Goal: Task Accomplishment & Management: Complete application form

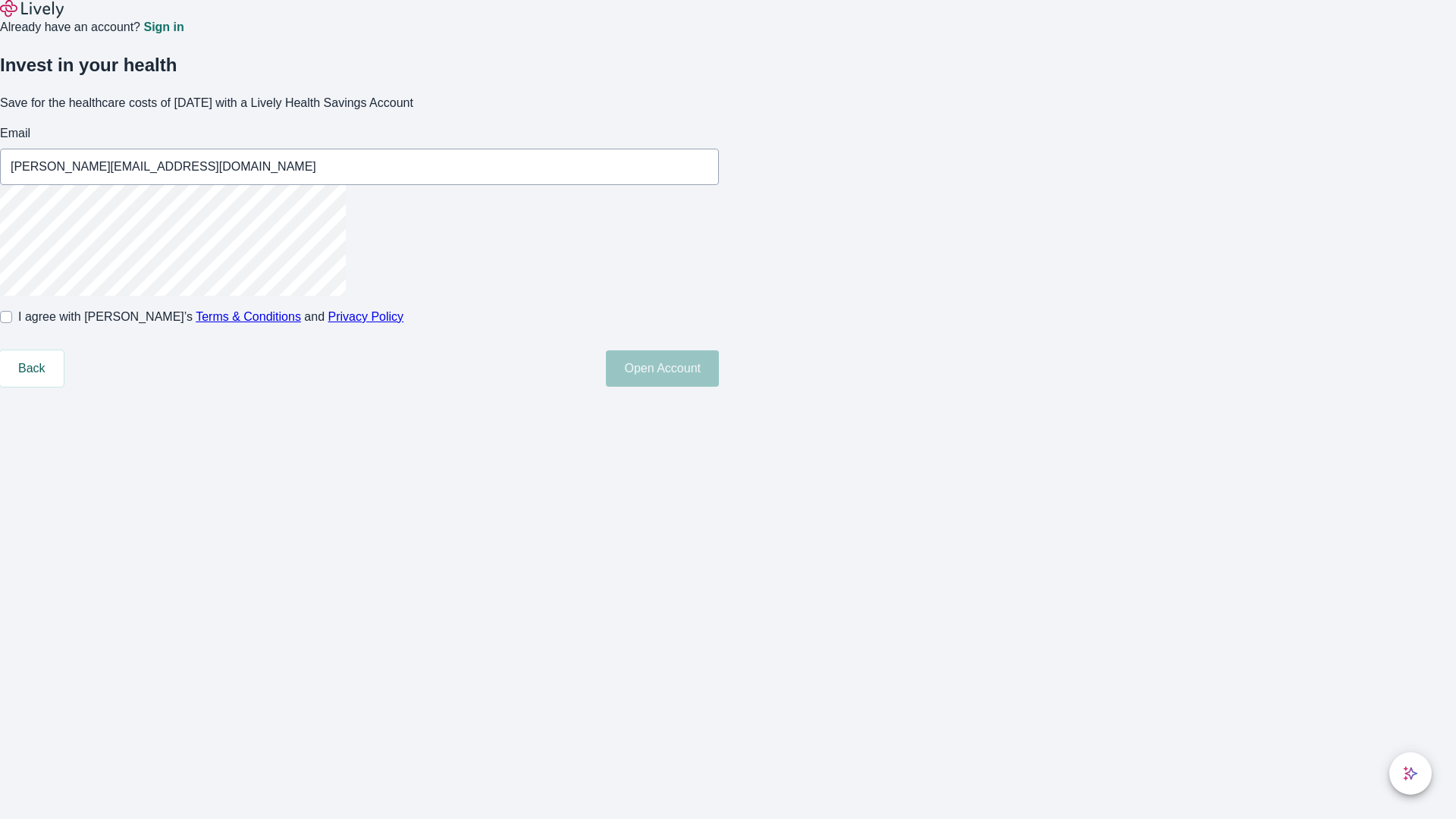
click at [12, 323] on input "I agree with Lively’s Terms & Conditions and Privacy Policy" at bounding box center [6, 317] width 12 height 12
checkbox input "true"
click at [719, 387] on button "Open Account" at bounding box center [662, 368] width 113 height 37
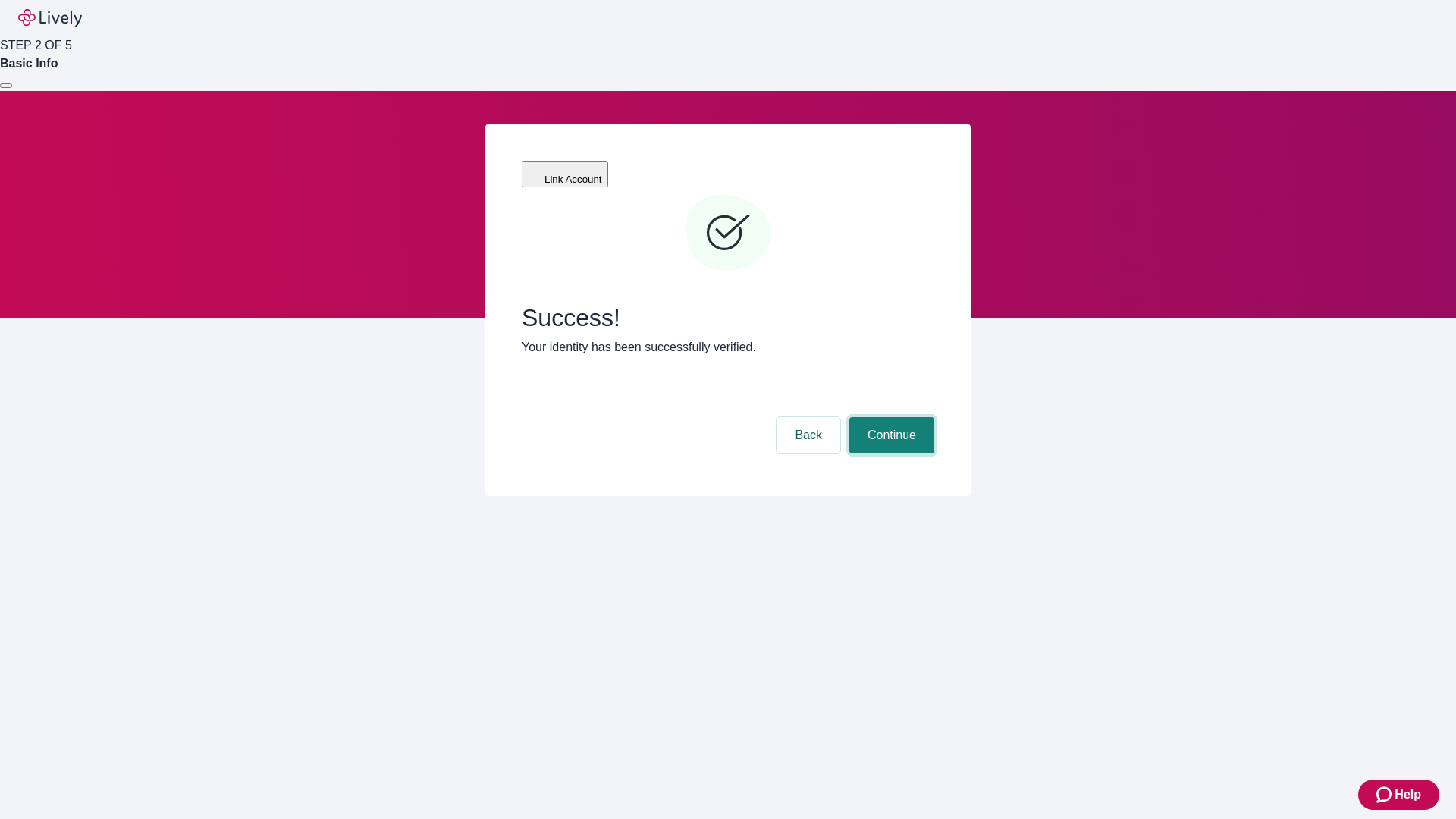
click at [889, 417] on button "Continue" at bounding box center [892, 435] width 85 height 37
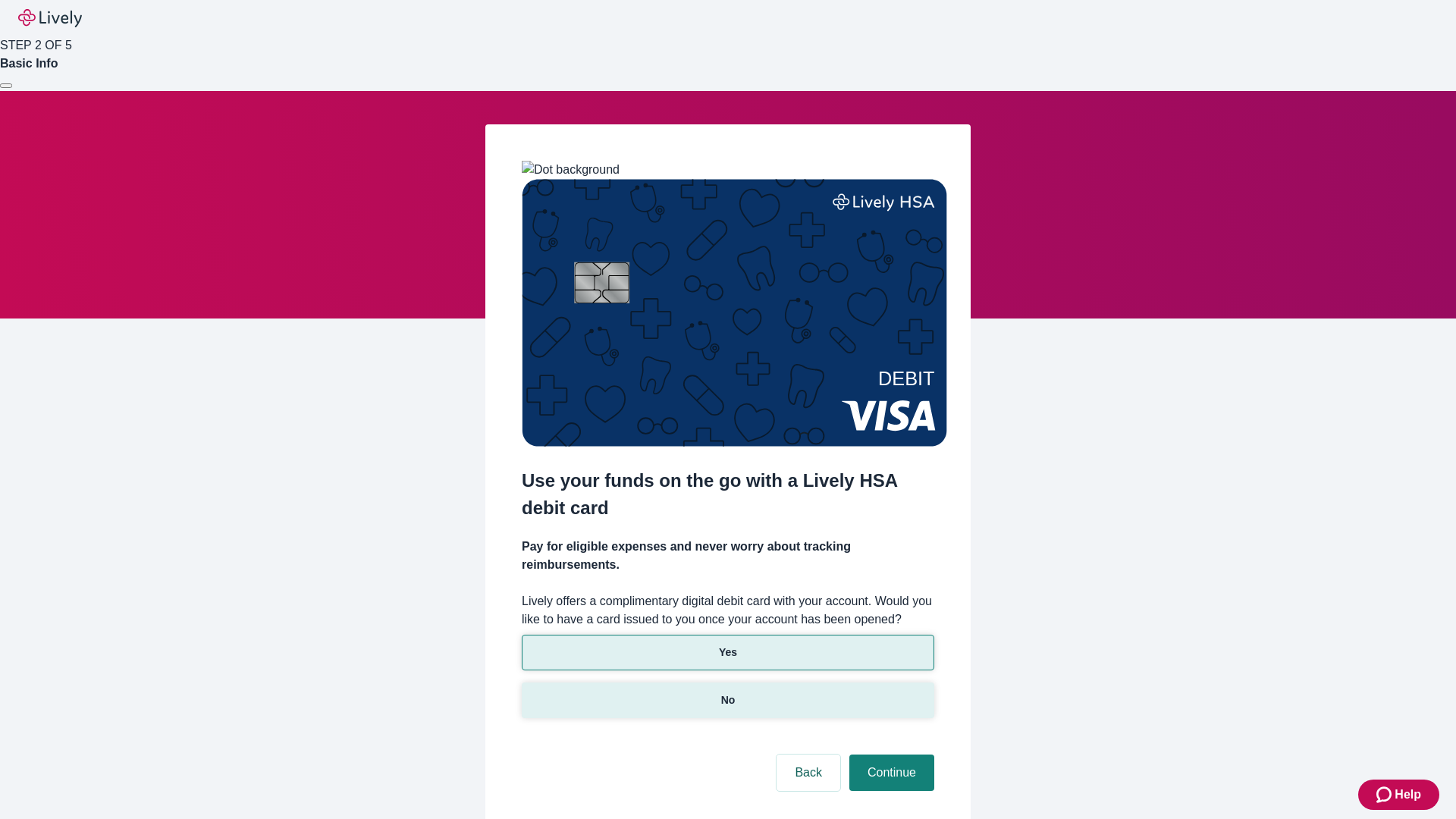
click at [727, 692] on p "No" at bounding box center [728, 700] width 15 height 16
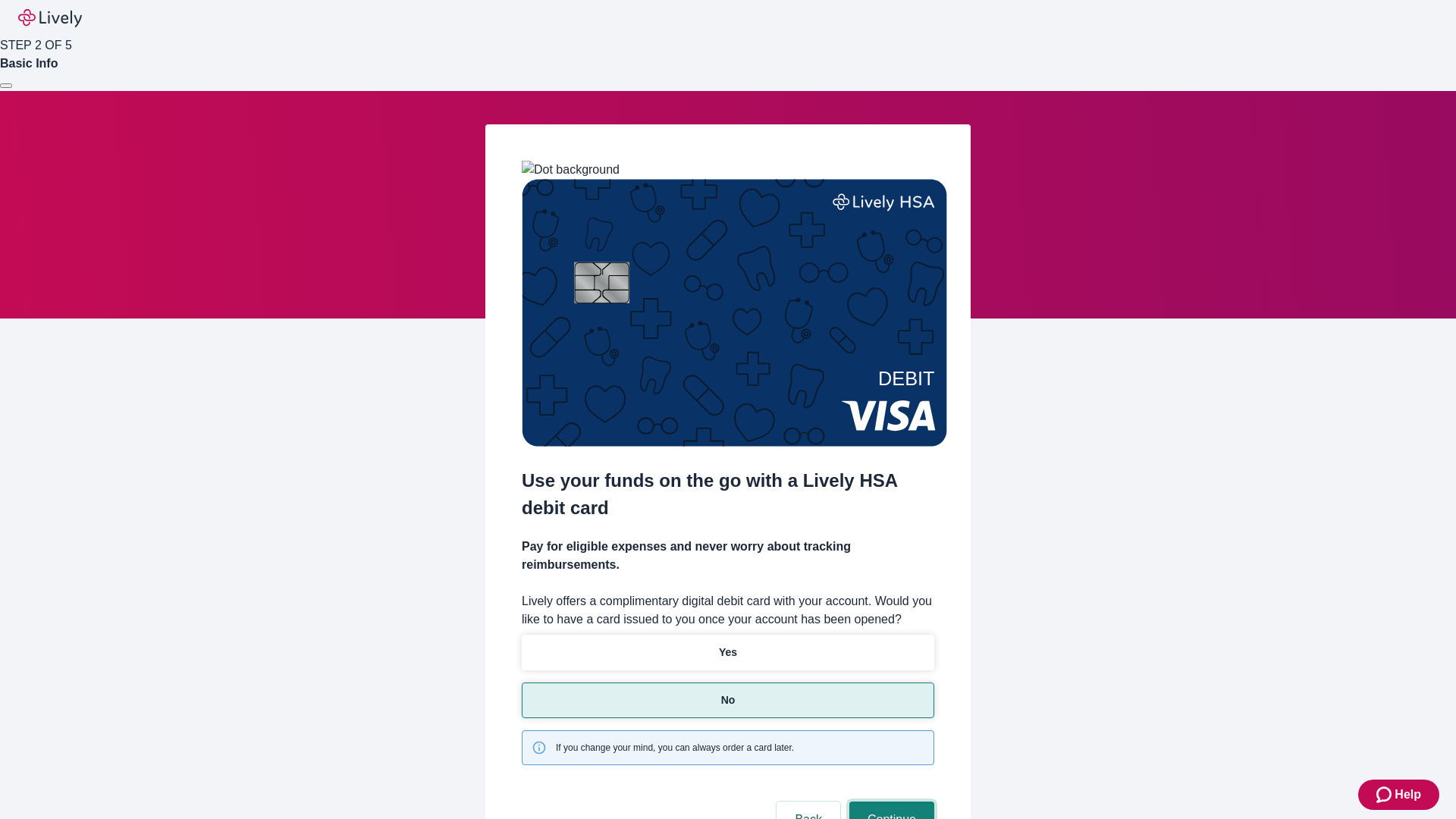
click at [889, 801] on button "Continue" at bounding box center [892, 819] width 85 height 37
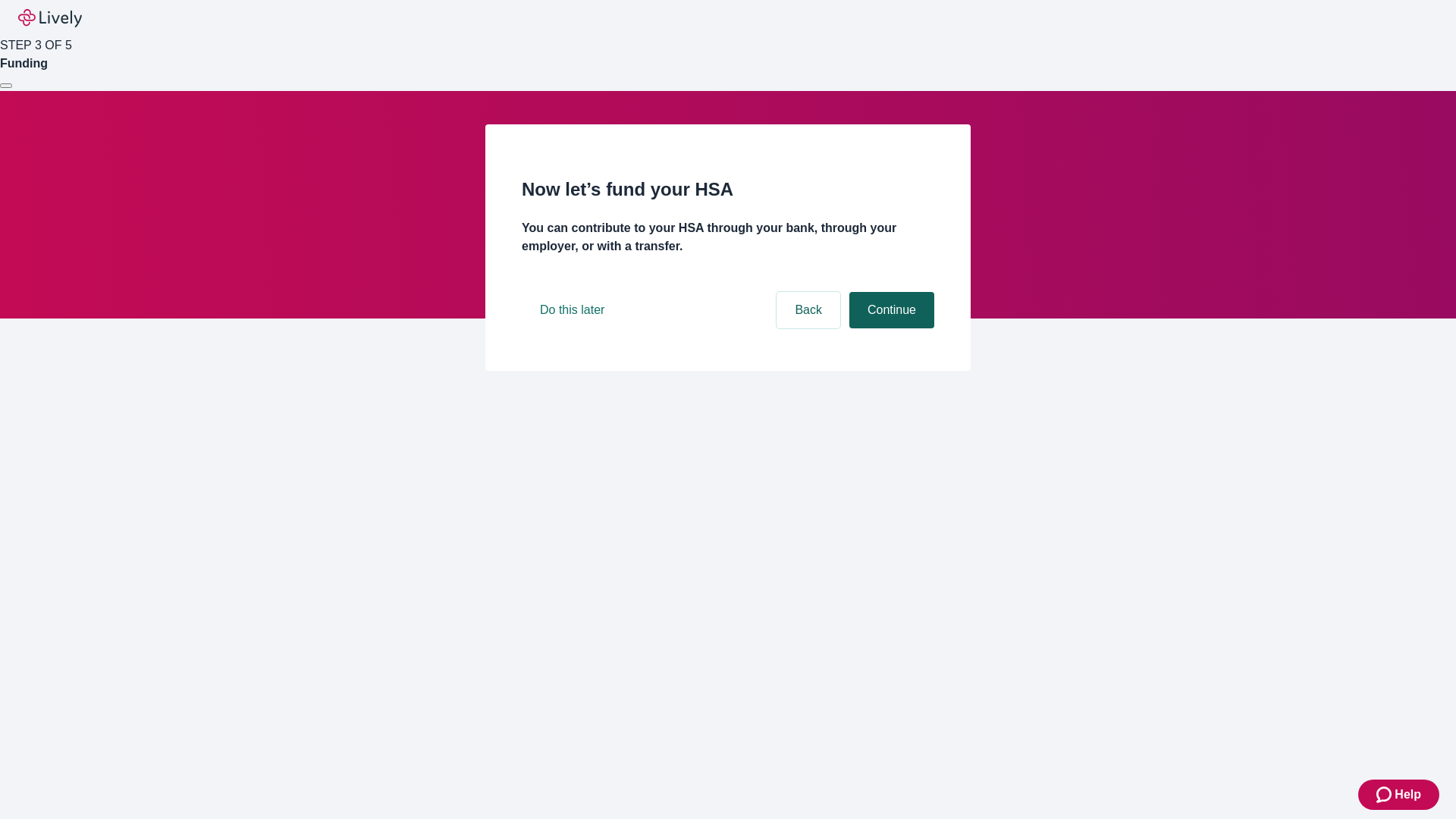
click at [889, 329] on button "Continue" at bounding box center [892, 310] width 85 height 37
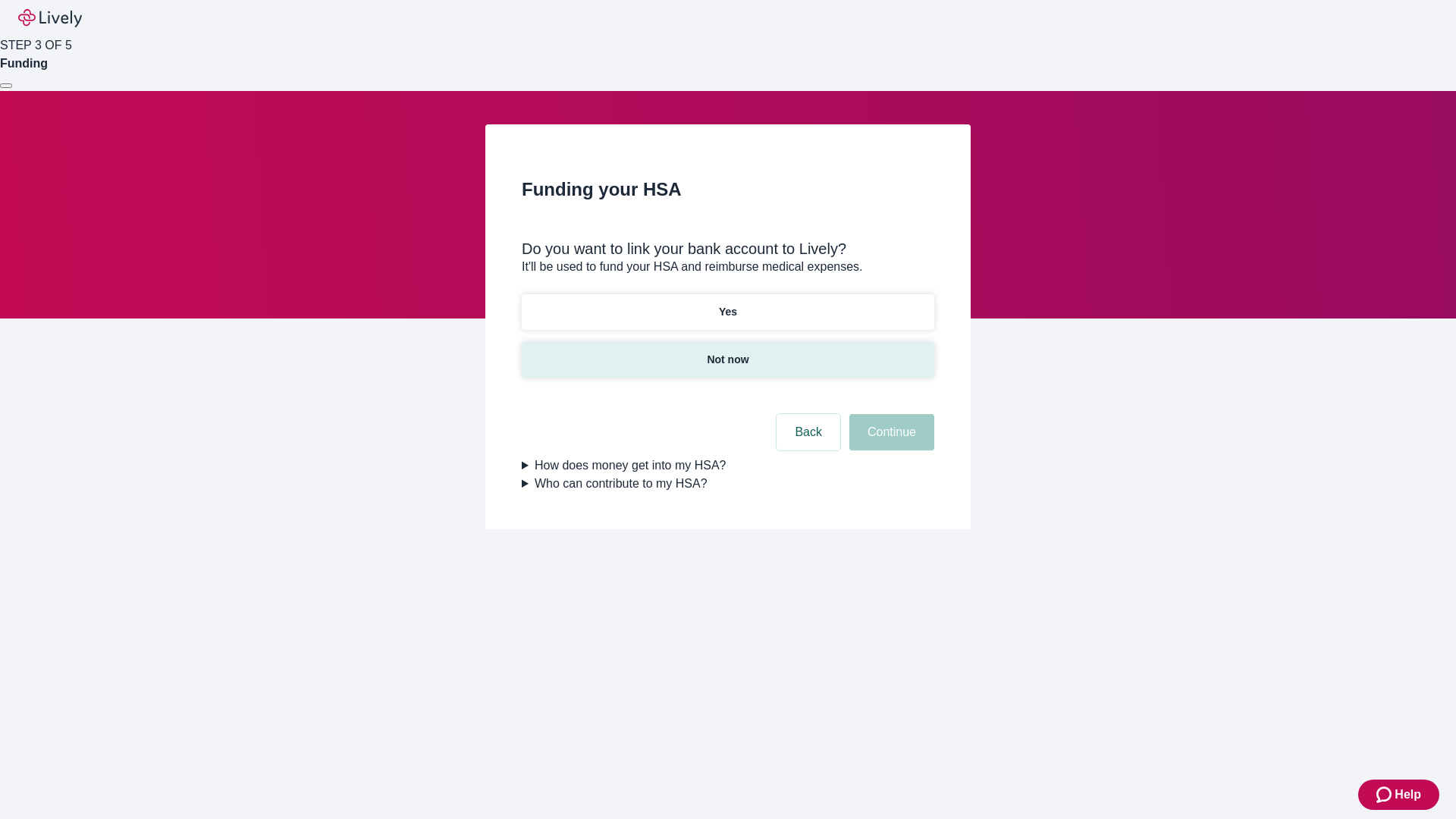
click at [727, 352] on p "Not now" at bounding box center [727, 360] width 42 height 16
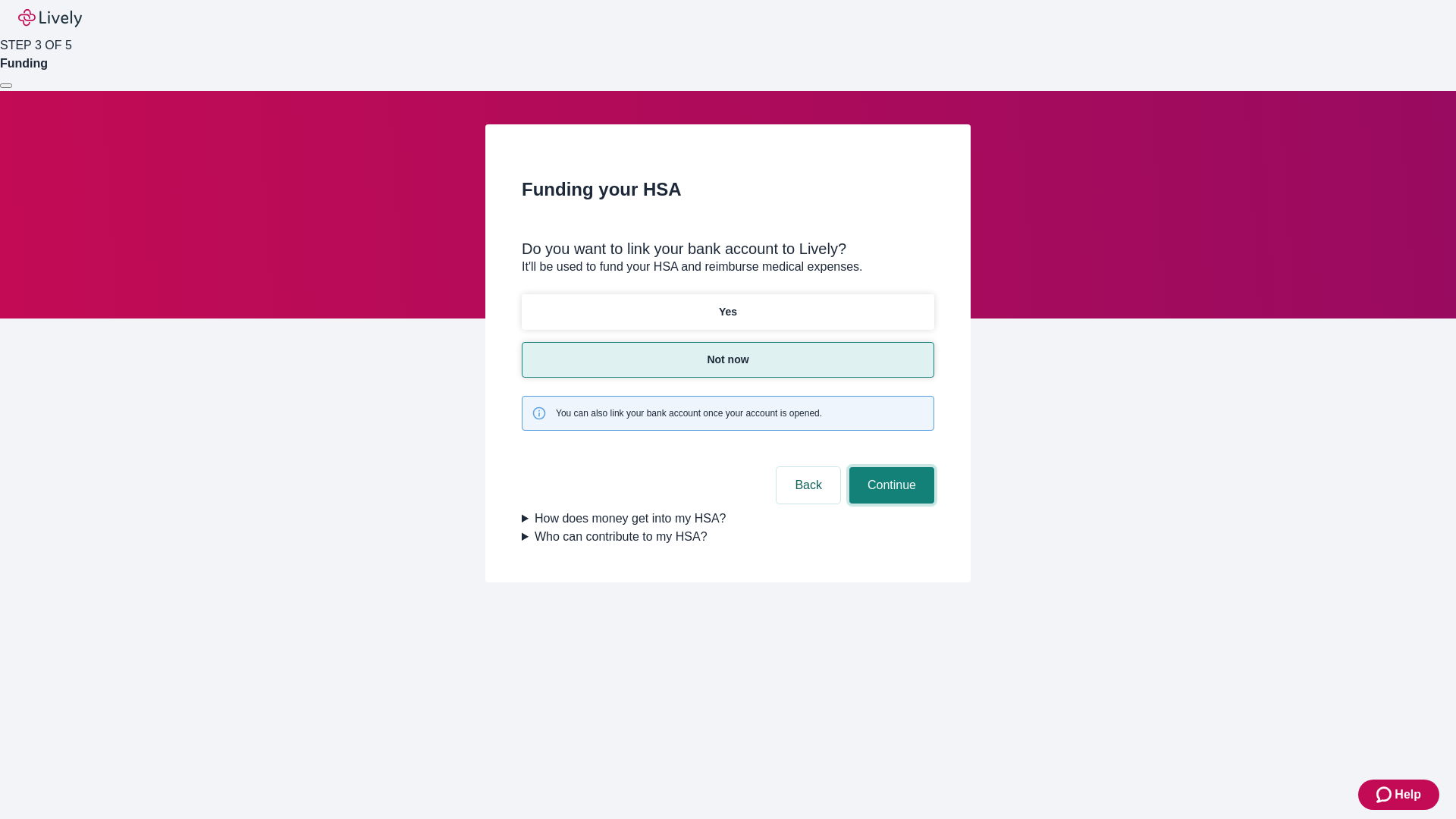
click at [889, 467] on button "Continue" at bounding box center [892, 485] width 85 height 37
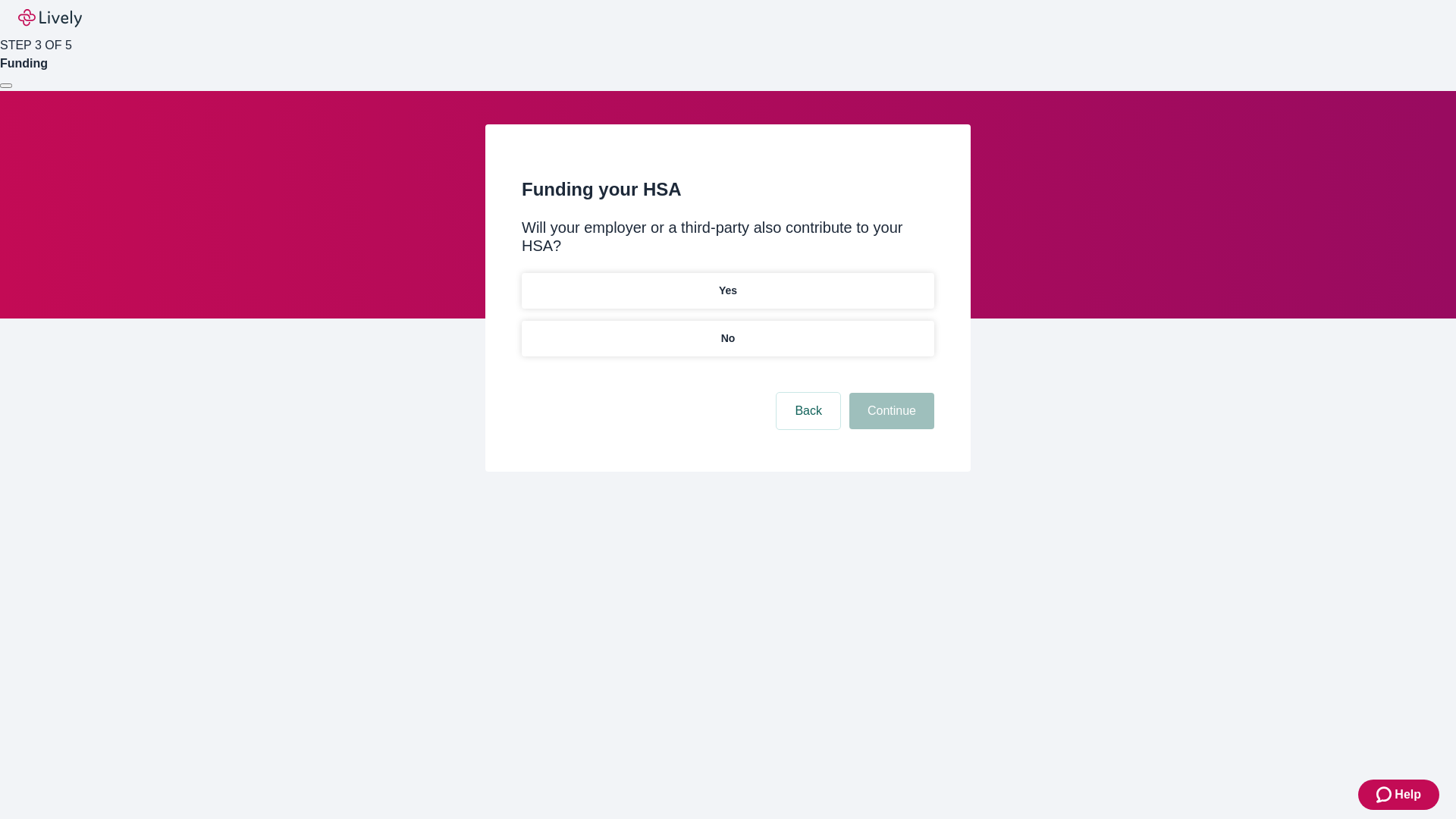
click at [727, 331] on p "No" at bounding box center [728, 339] width 15 height 16
click at [889, 392] on button "Continue" at bounding box center [892, 410] width 85 height 37
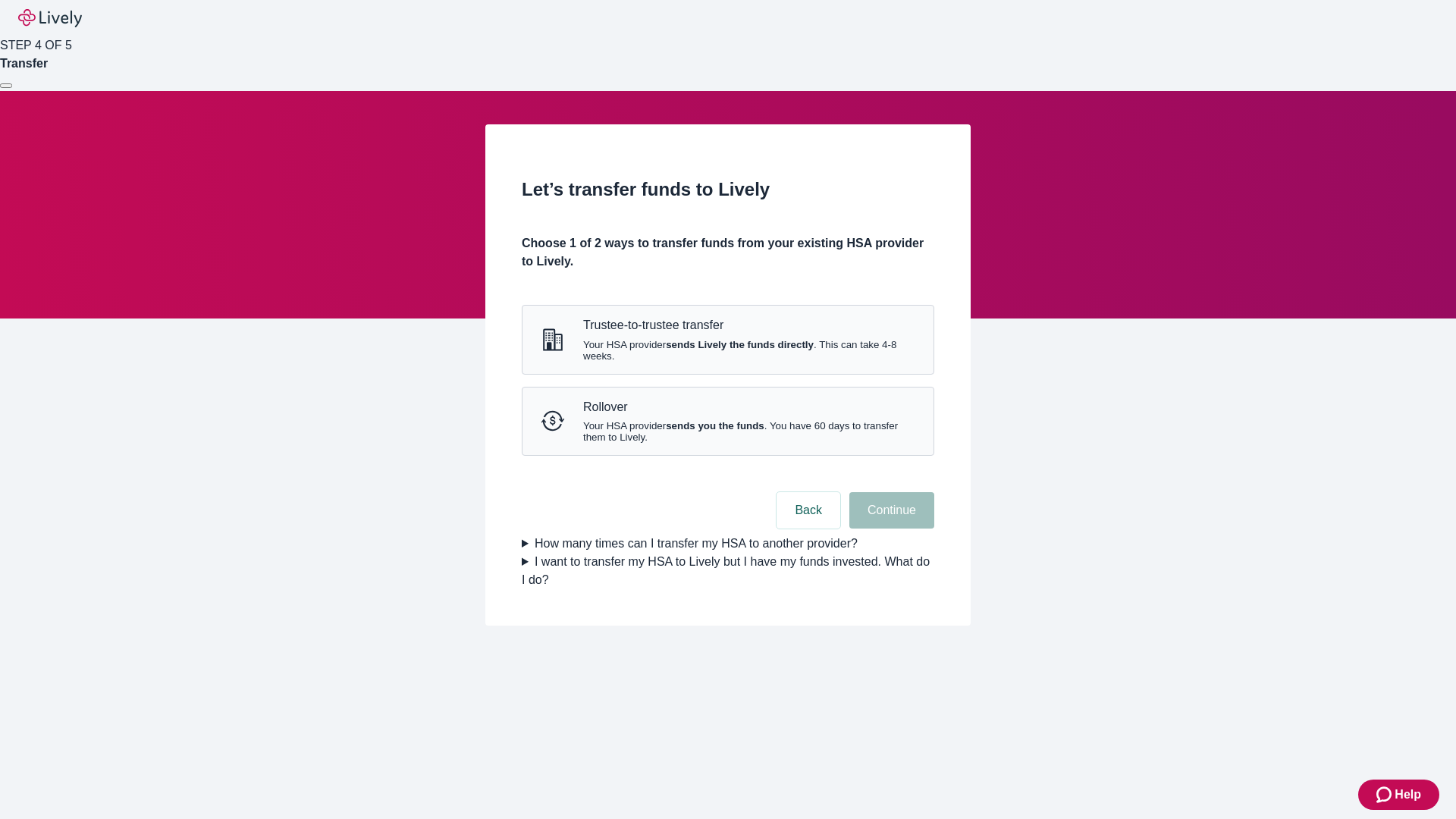
click at [727, 350] on strong "sends Lively the funds directly" at bounding box center [740, 344] width 148 height 12
click at [889, 529] on button "Continue" at bounding box center [892, 510] width 85 height 37
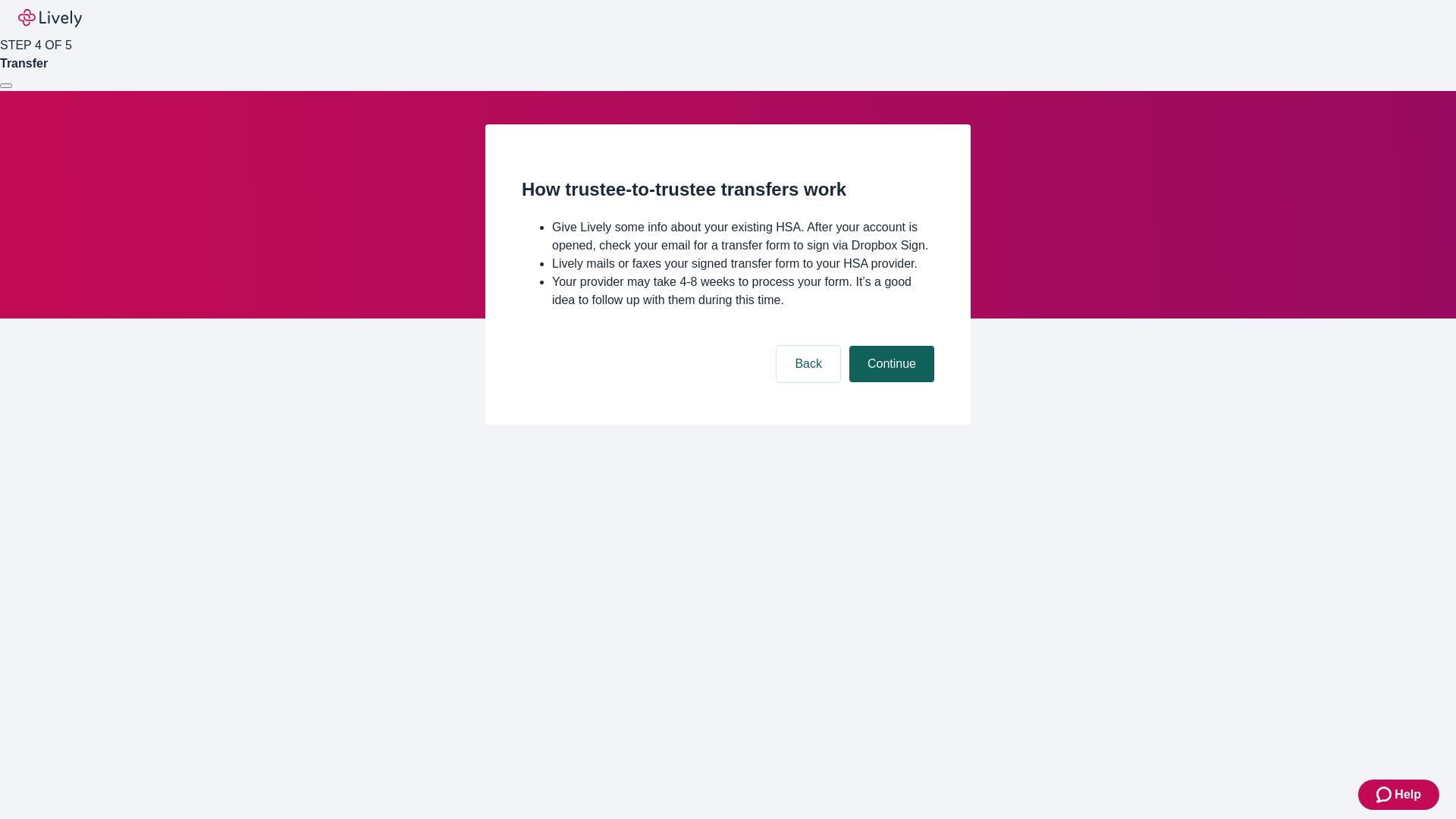
click at [889, 382] on button "Continue" at bounding box center [892, 364] width 85 height 37
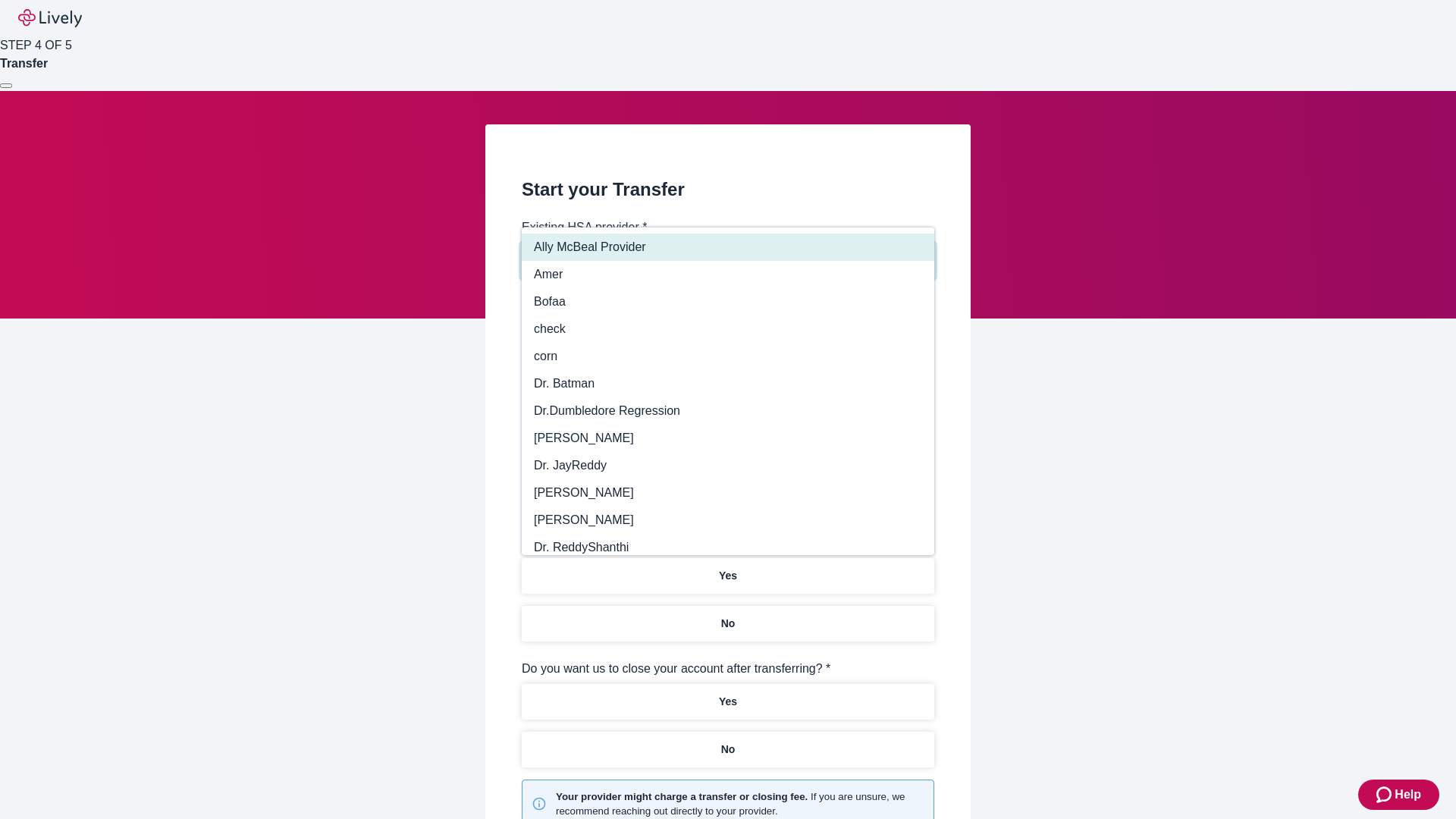
type input "Other"
type input "Health Equity"
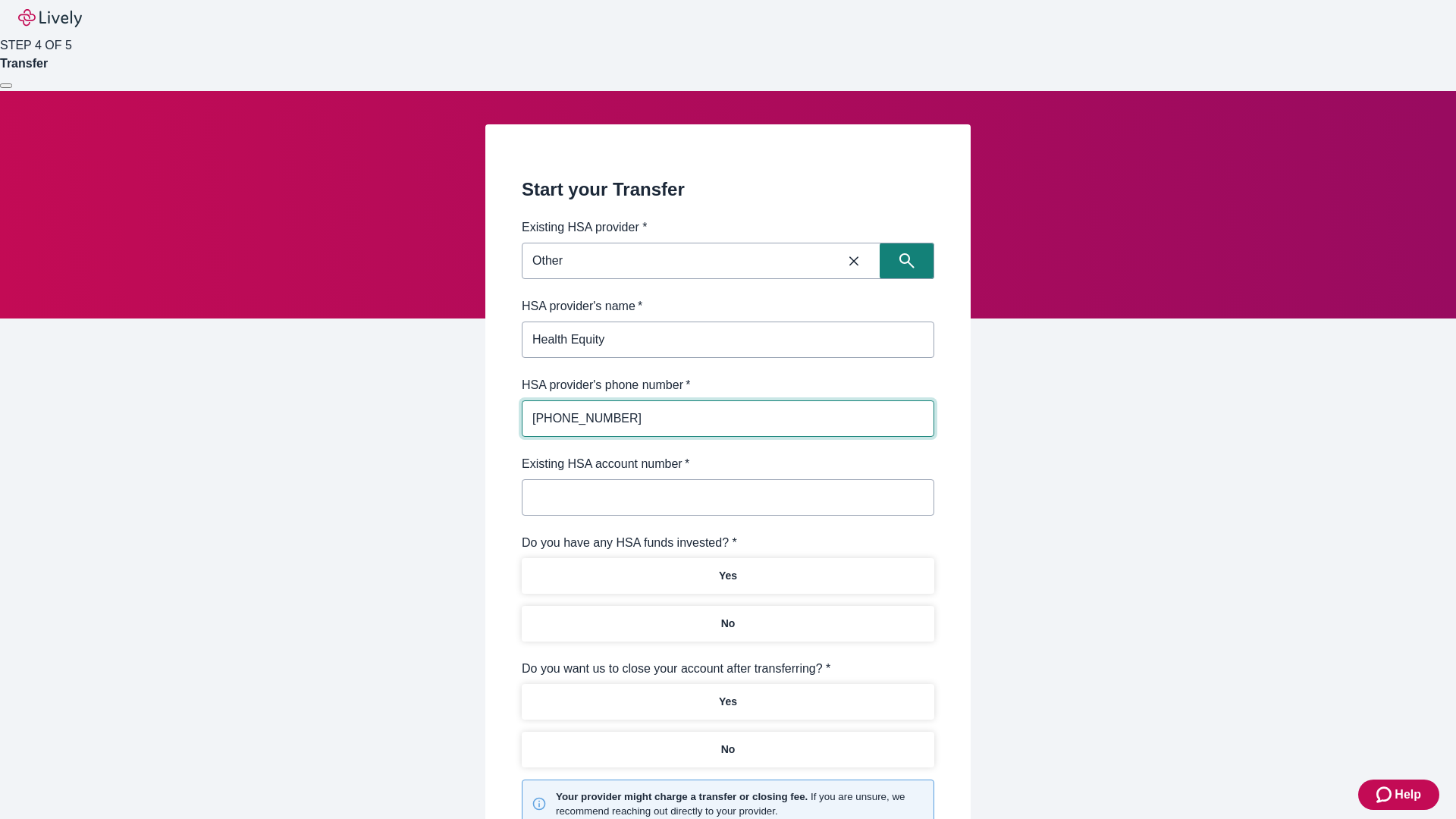
type input "[PHONE_NUMBER]"
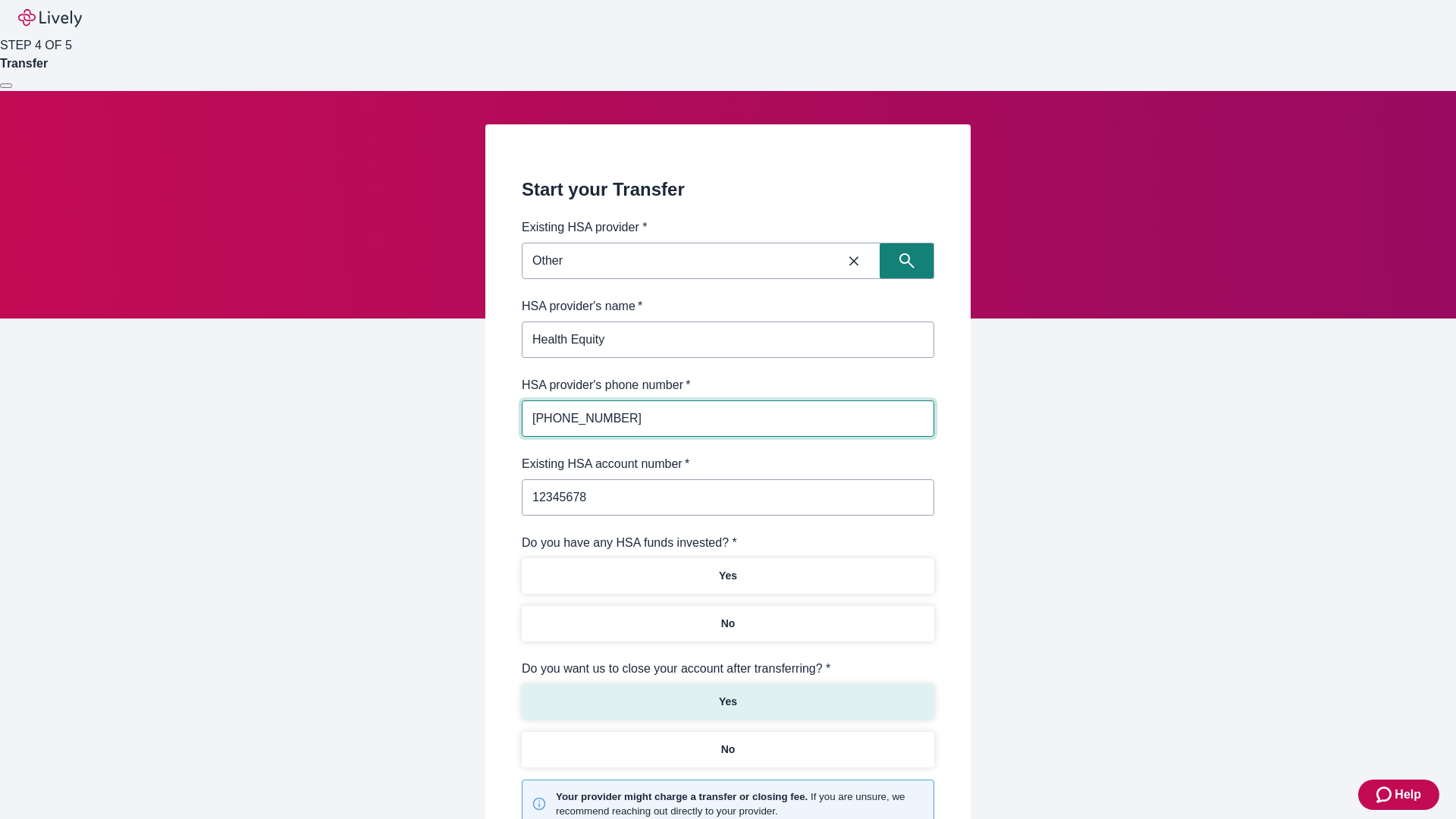
type input "12345678"
click at [727, 616] on p "No" at bounding box center [728, 624] width 15 height 16
click at [727, 694] on p "Yes" at bounding box center [727, 701] width 18 height 16
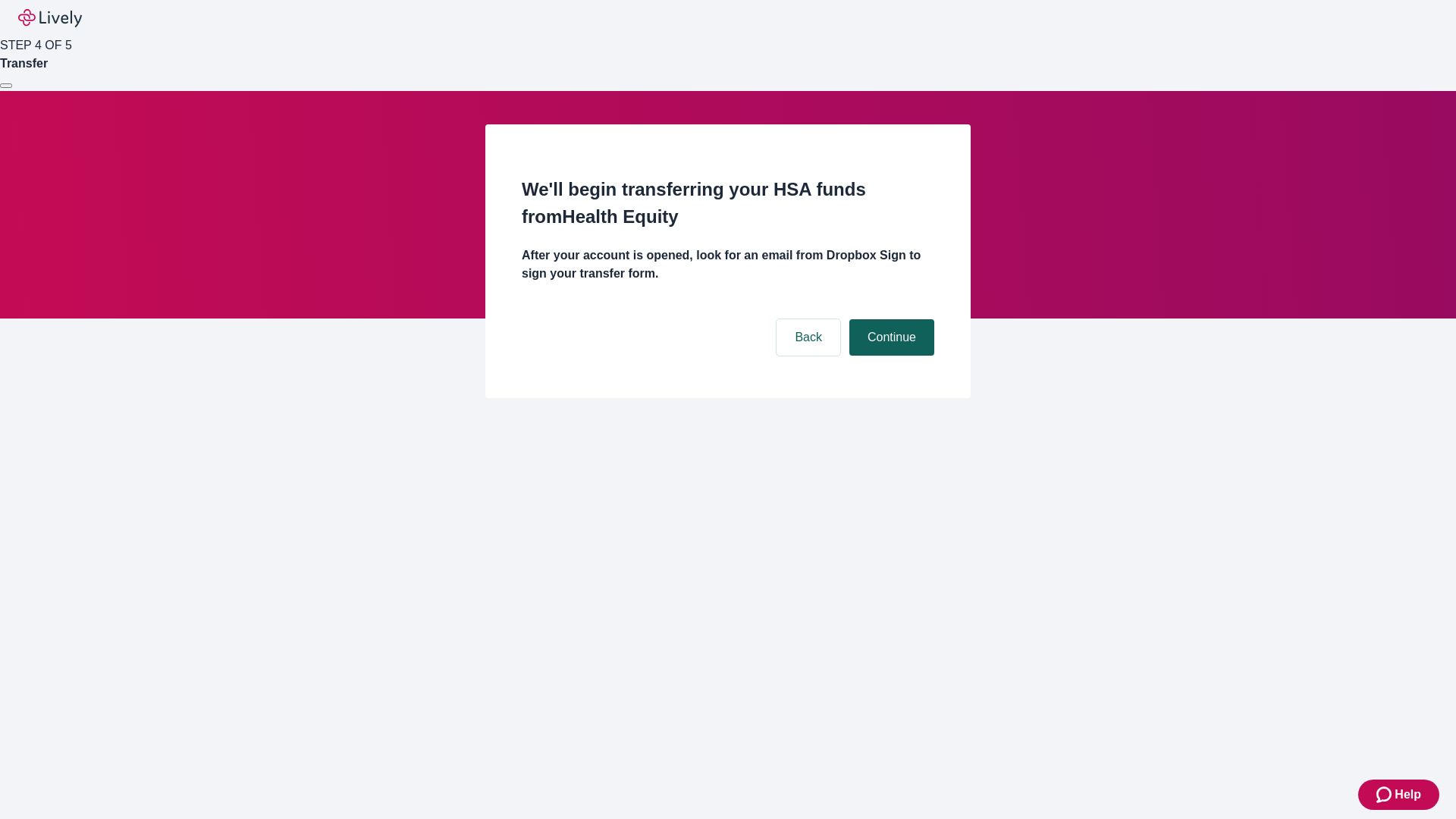
click at [889, 319] on button "Continue" at bounding box center [892, 337] width 85 height 37
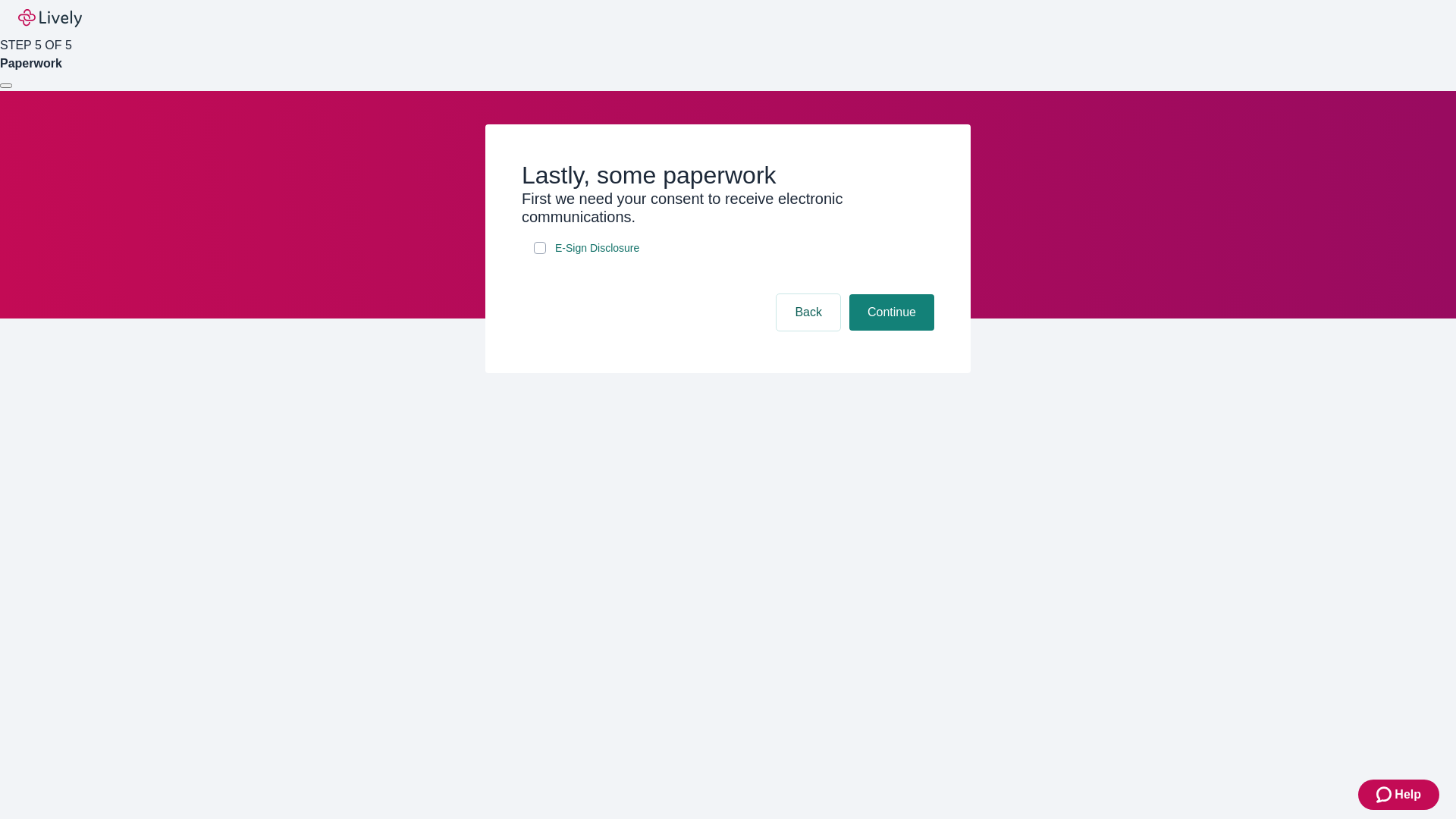
click at [540, 254] on input "E-Sign Disclosure" at bounding box center [540, 248] width 12 height 12
checkbox input "true"
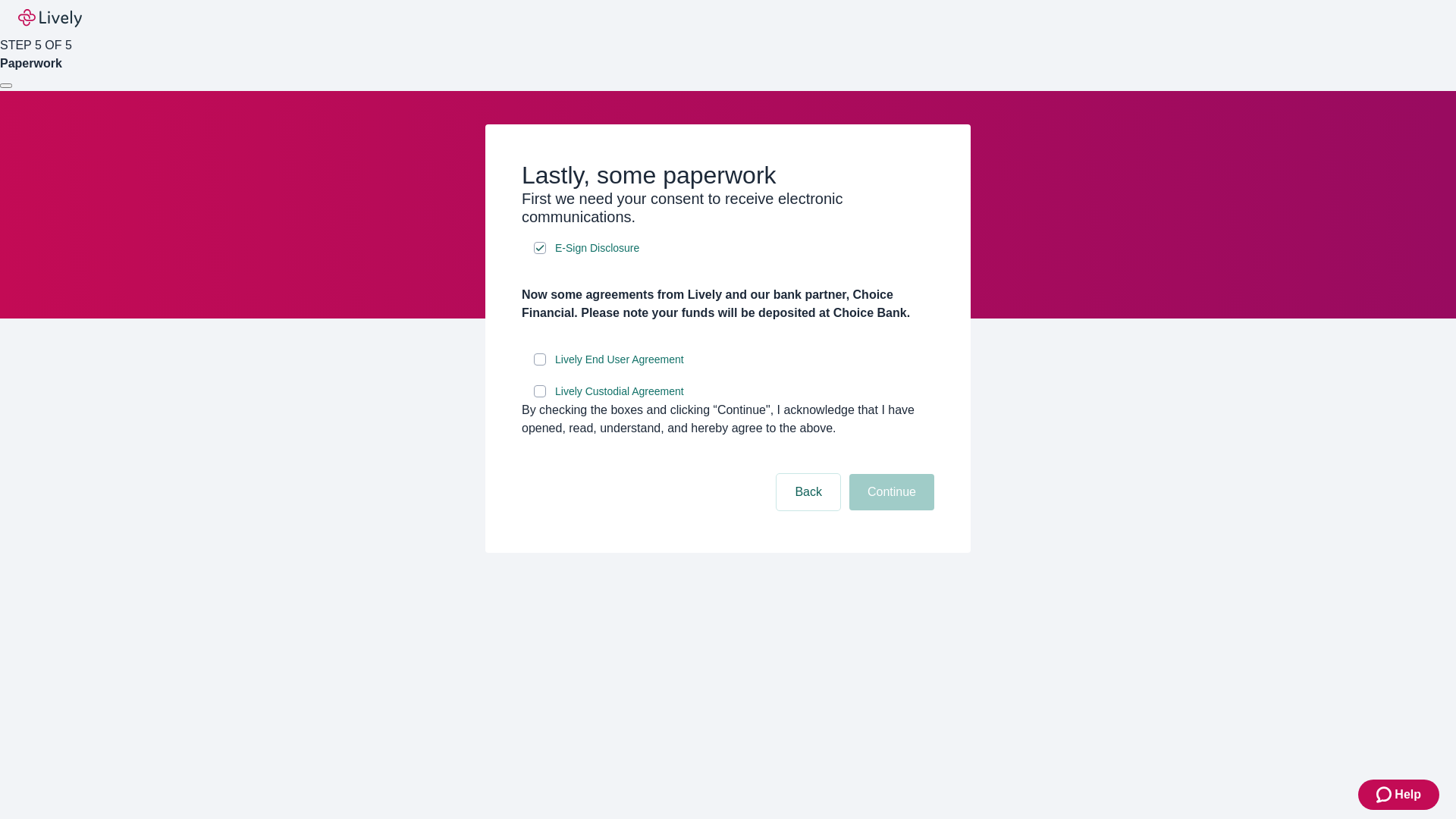
click at [540, 365] on input "Lively End User Agreement" at bounding box center [540, 360] width 12 height 12
checkbox input "true"
click at [540, 397] on input "Lively Custodial Agreement" at bounding box center [540, 392] width 12 height 12
checkbox input "true"
click at [889, 510] on button "Continue" at bounding box center [892, 492] width 85 height 37
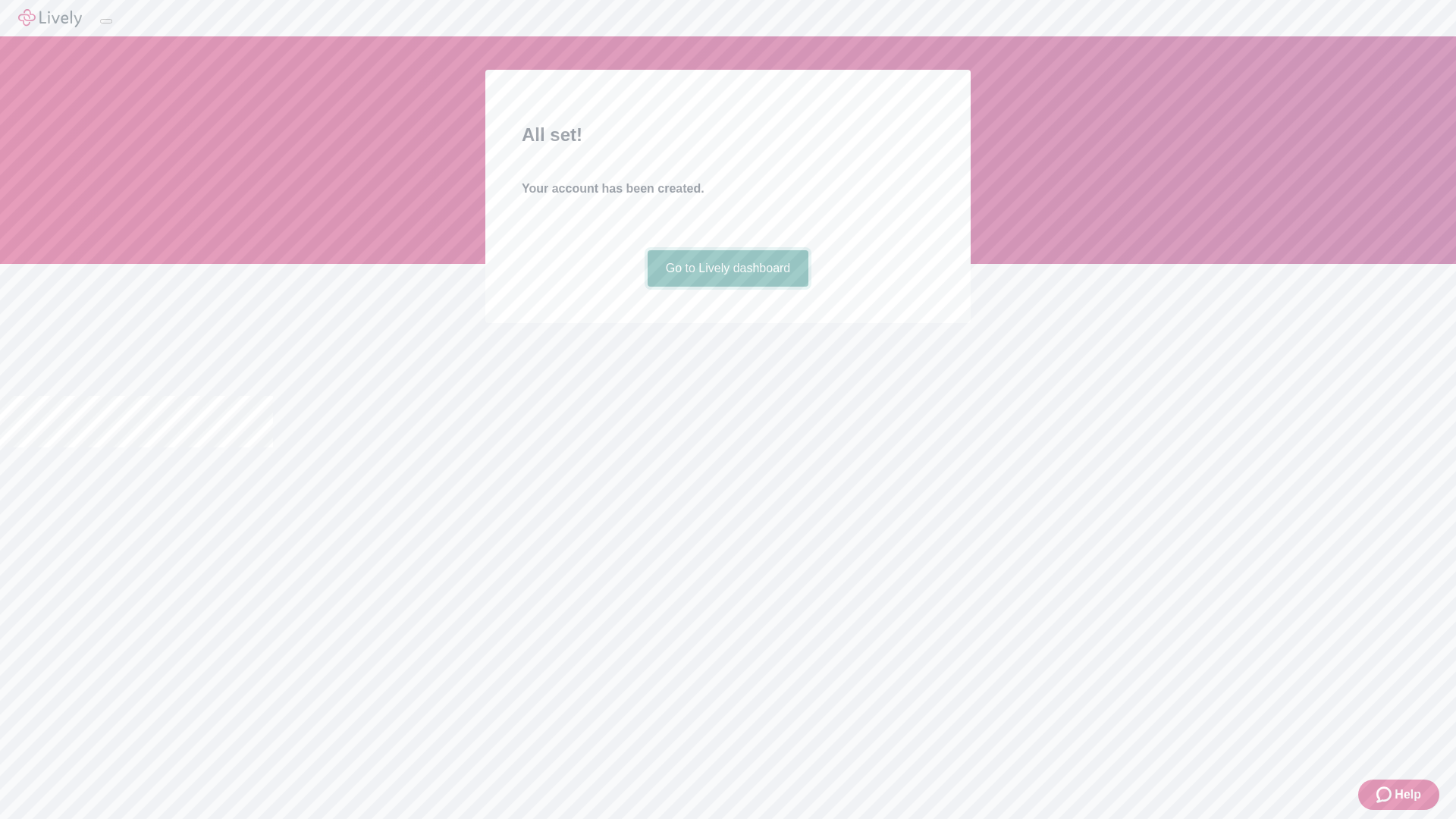
click at [727, 286] on link "Go to Lively dashboard" at bounding box center [728, 268] width 161 height 37
